Goal: Communication & Community: Ask a question

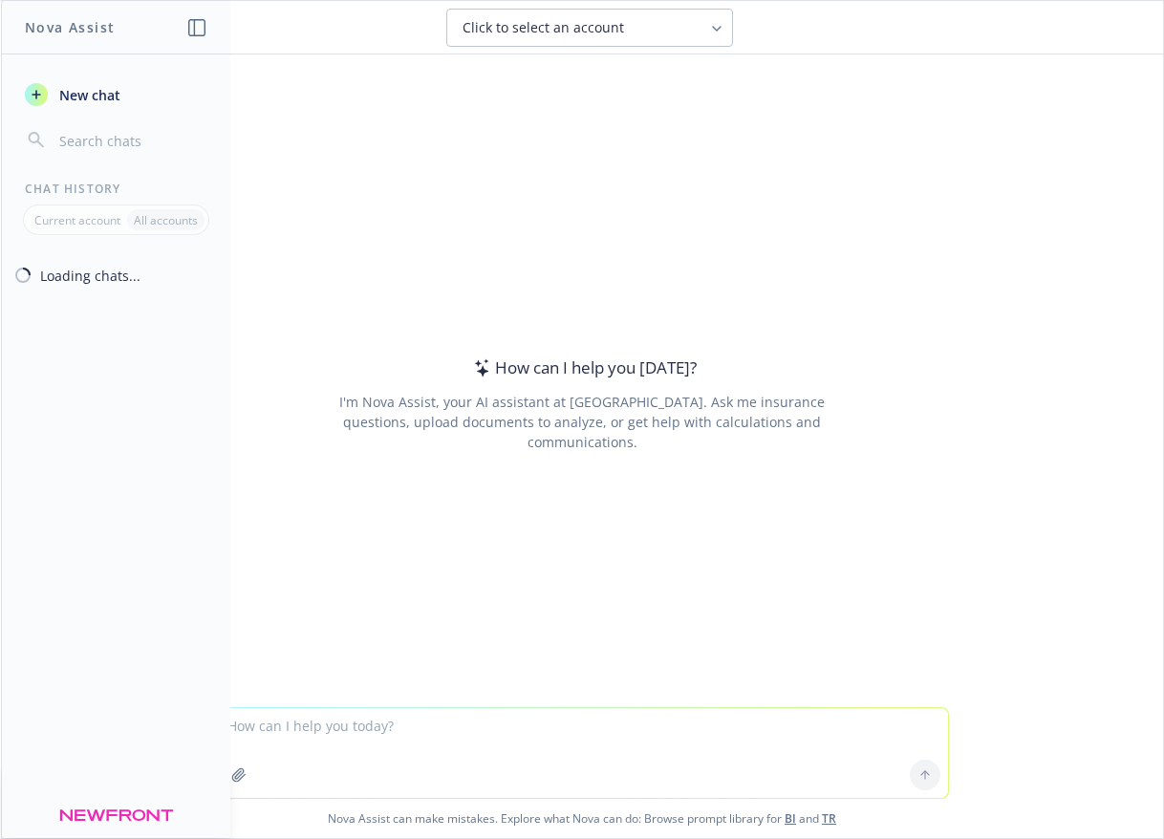
click at [740, 737] on textarea at bounding box center [582, 753] width 732 height 90
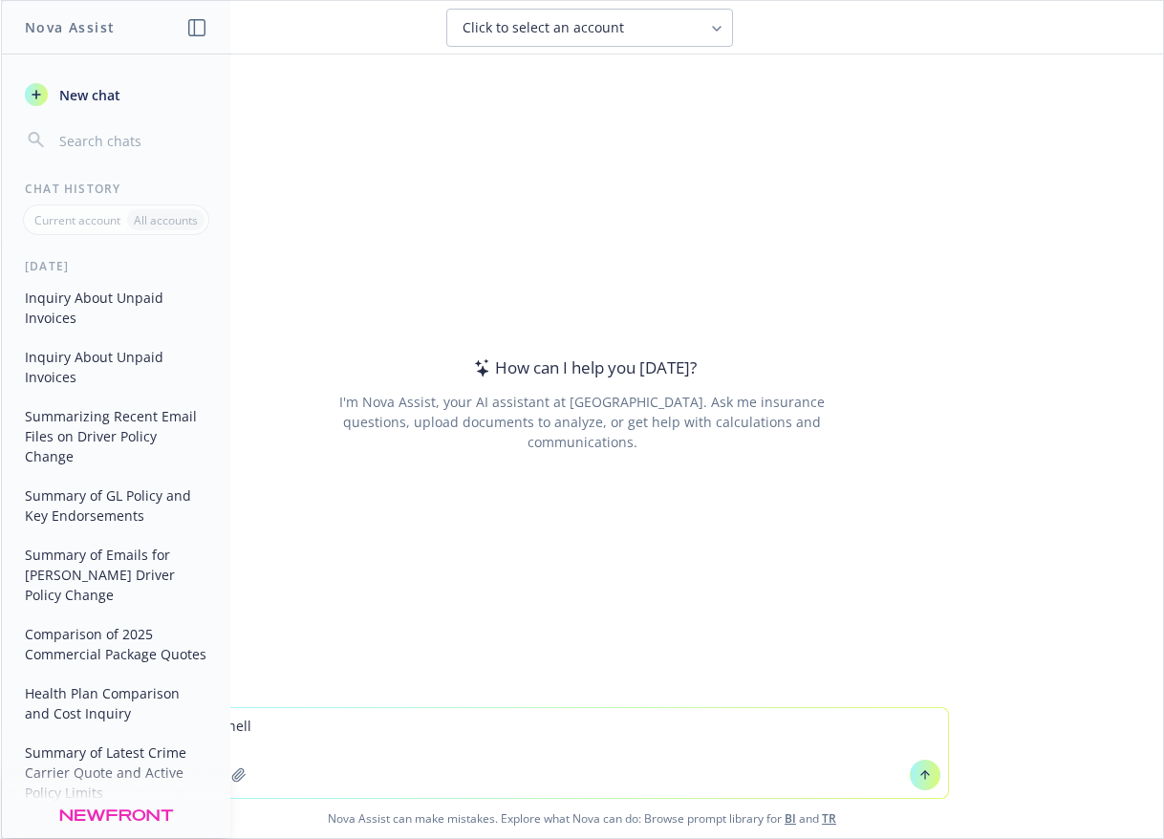
type textarea "hello"
